Goal: Task Accomplishment & Management: Manage account settings

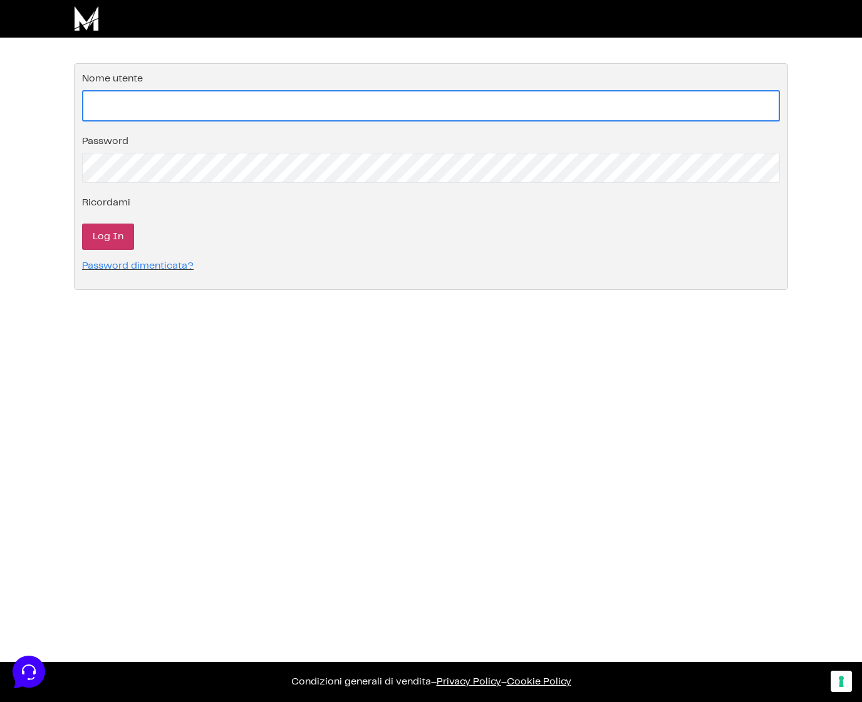
type input "[EMAIL_ADDRESS][DOMAIN_NAME]"
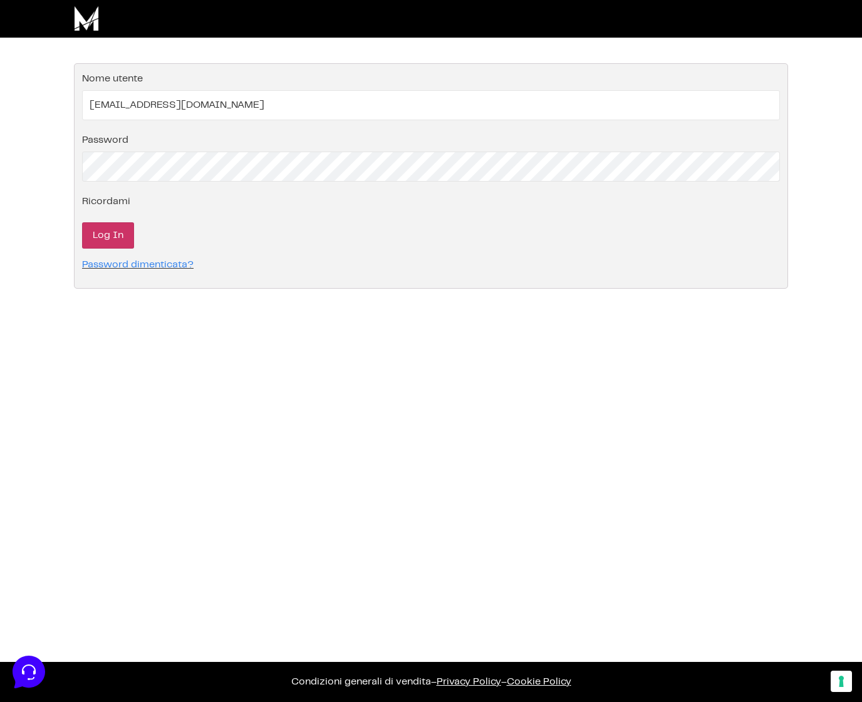
click at [99, 236] on input "Log In" at bounding box center [108, 235] width 52 height 26
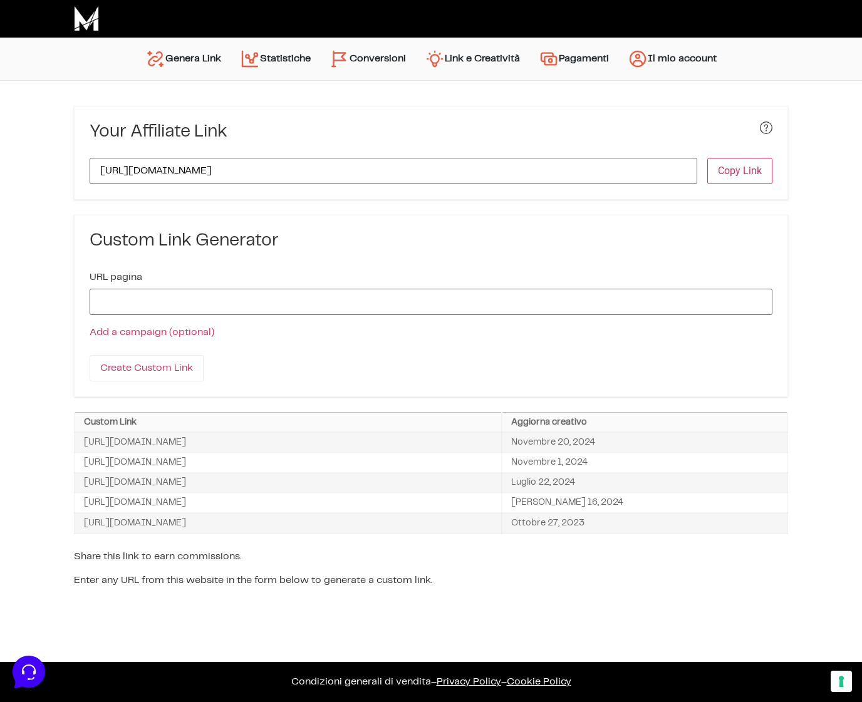
click at [376, 51] on link "Conversioni" at bounding box center [367, 59] width 95 height 30
